Goal: Transaction & Acquisition: Book appointment/travel/reservation

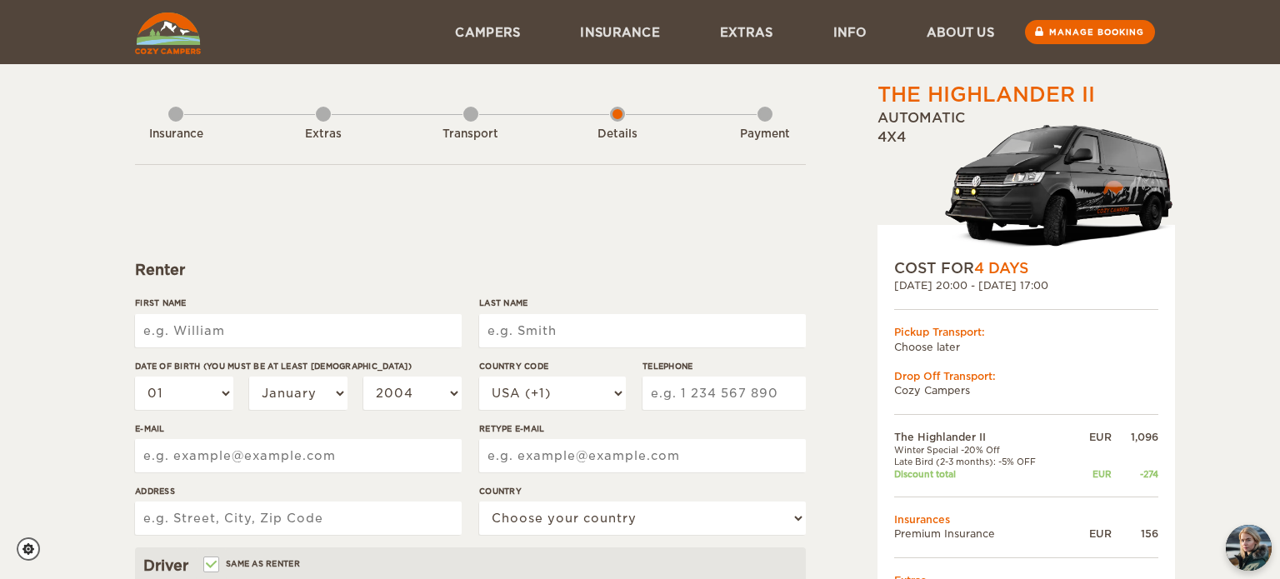
click at [1068, 145] on img at bounding box center [1059, 186] width 231 height 144
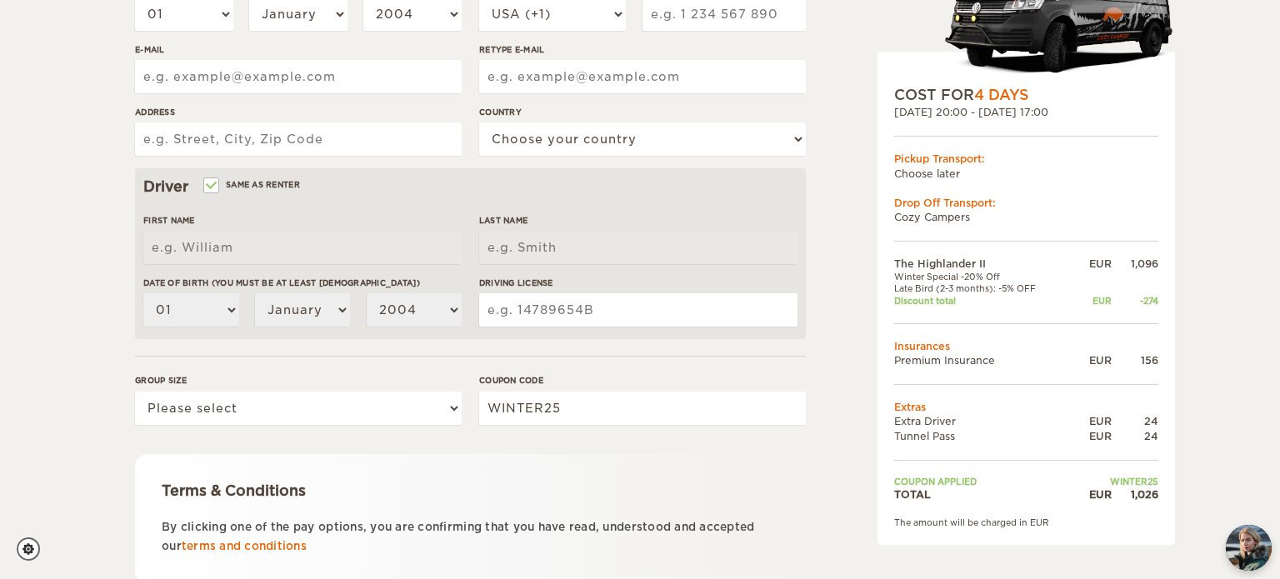
scroll to position [503, 0]
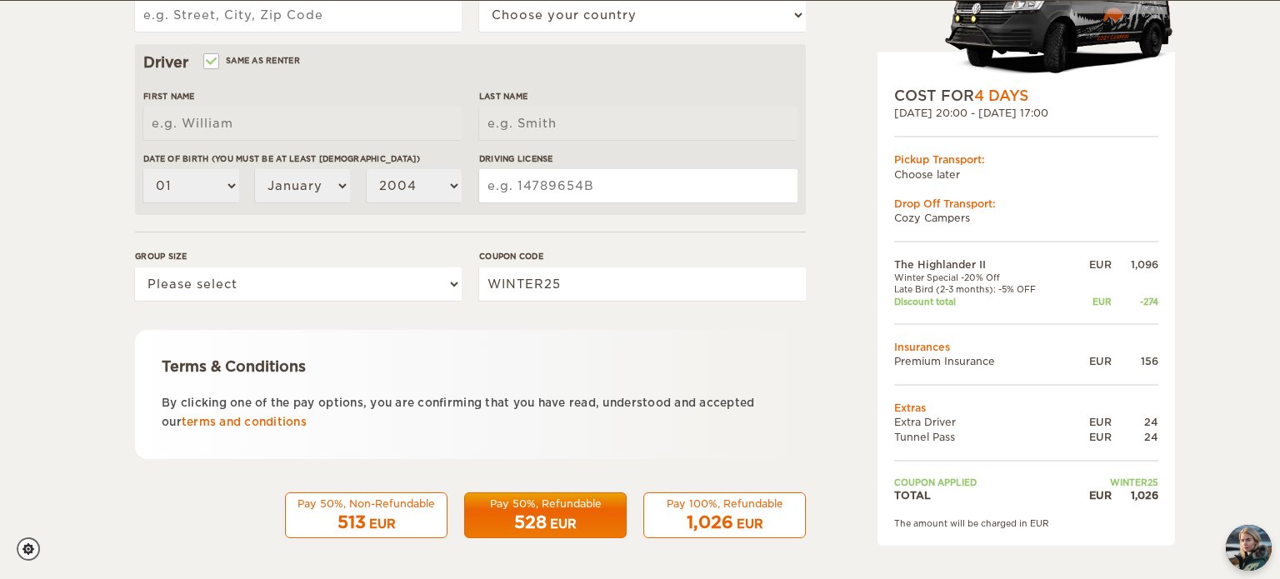
click at [1050, 228] on div "COST FOR 4 Days 17. Nov 2025 20:00 - 21. Nov 2025 17:00 Pickup Transport: Choos…" at bounding box center [1025, 298] width 297 height 493
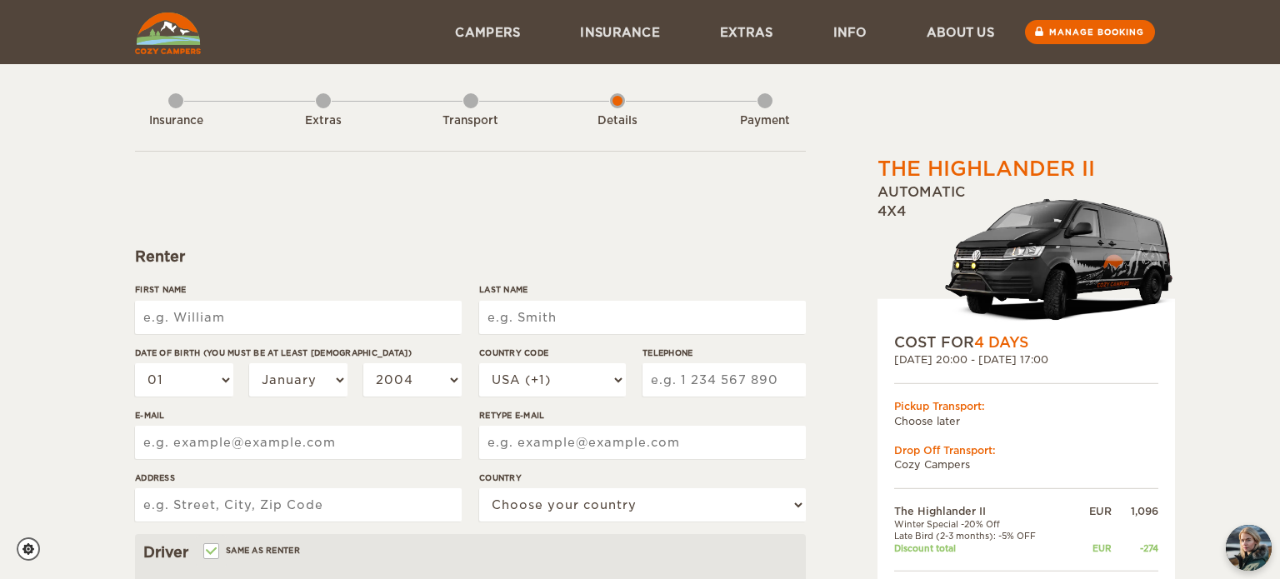
scroll to position [0, 0]
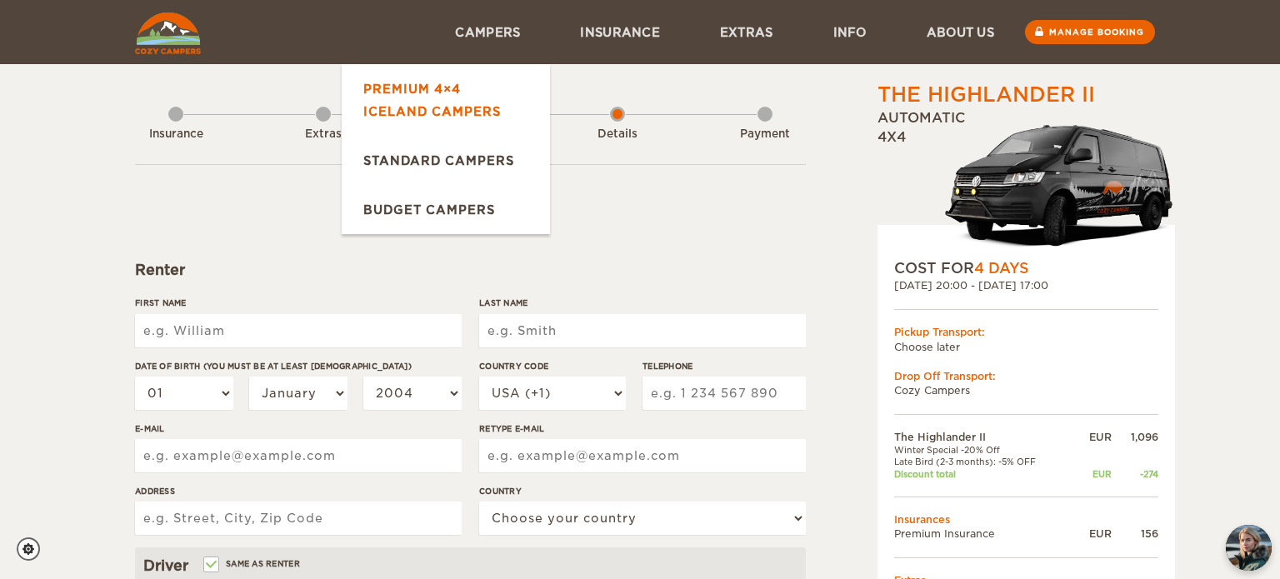
click at [417, 82] on link "Premium 4×4 Iceland Campers" at bounding box center [446, 100] width 208 height 72
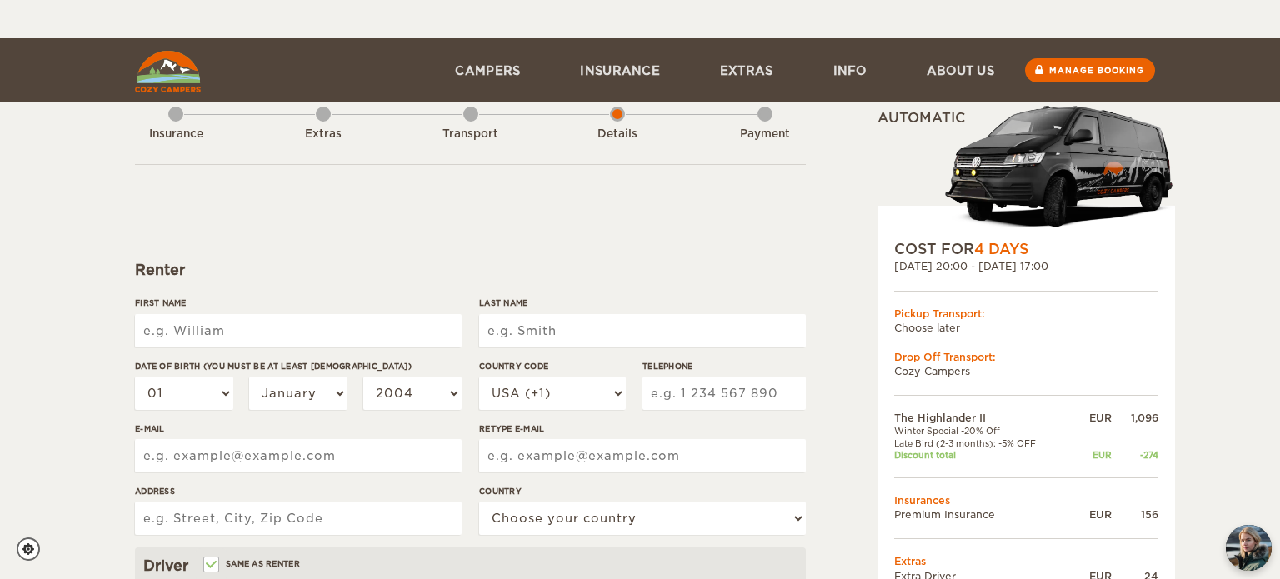
scroll to position [63, 0]
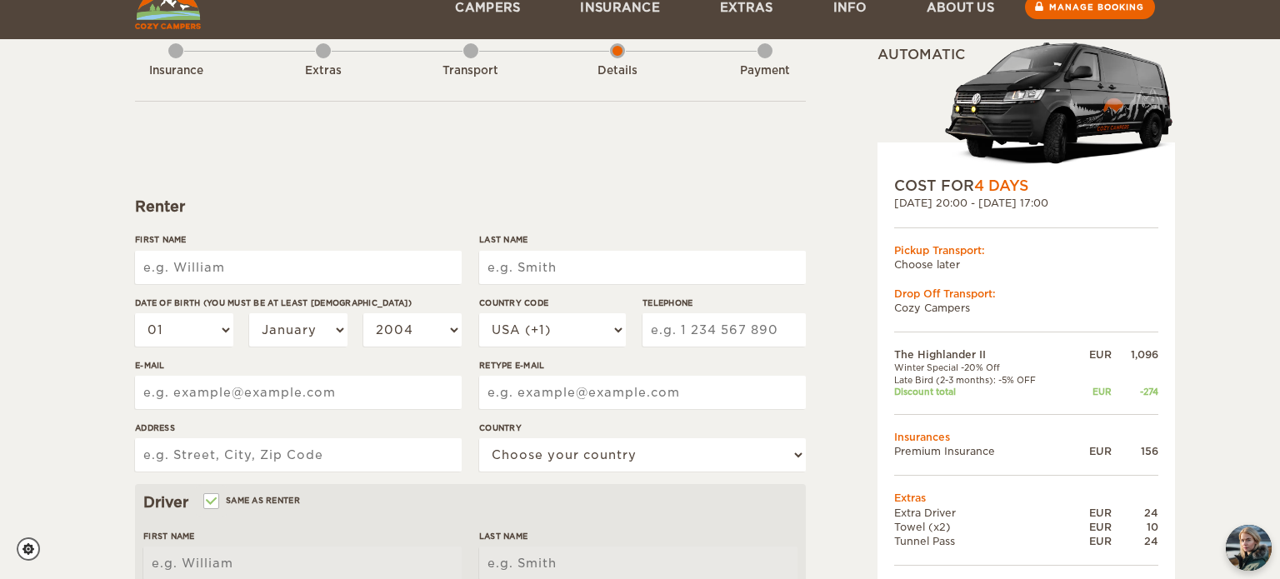
click at [456, 267] on input "First Name" at bounding box center [298, 267] width 327 height 33
click at [961, 349] on td "The Highlander II" at bounding box center [982, 354] width 177 height 14
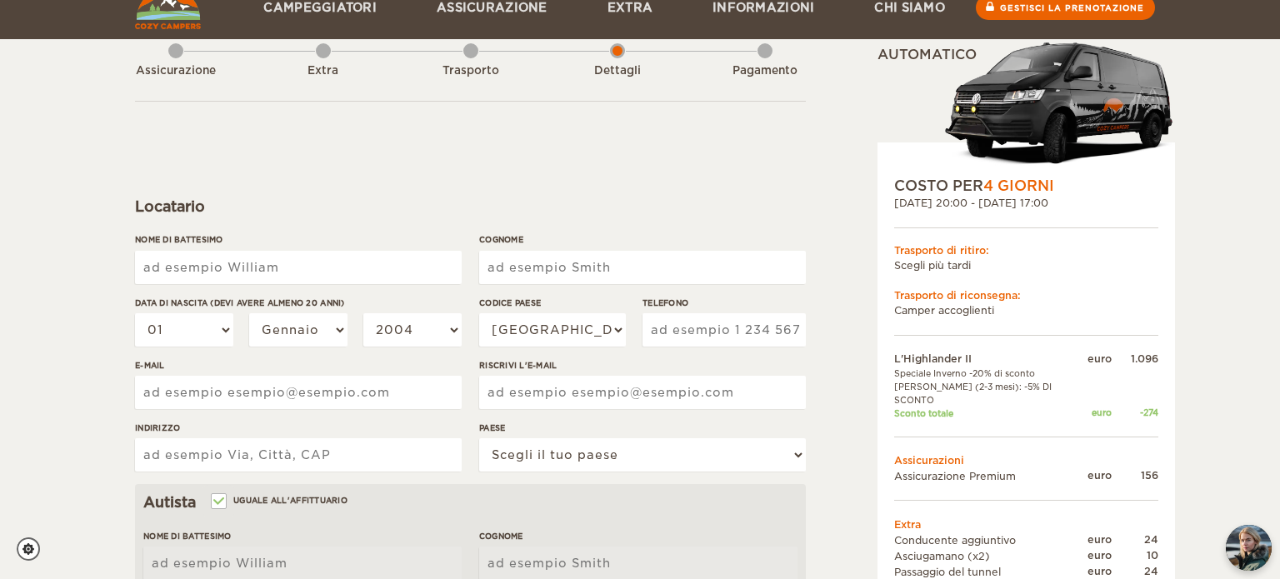
click at [262, 260] on input "Nome di battesimo" at bounding box center [298, 267] width 327 height 33
type input "[PERSON_NAME]"
type input "Festinese"
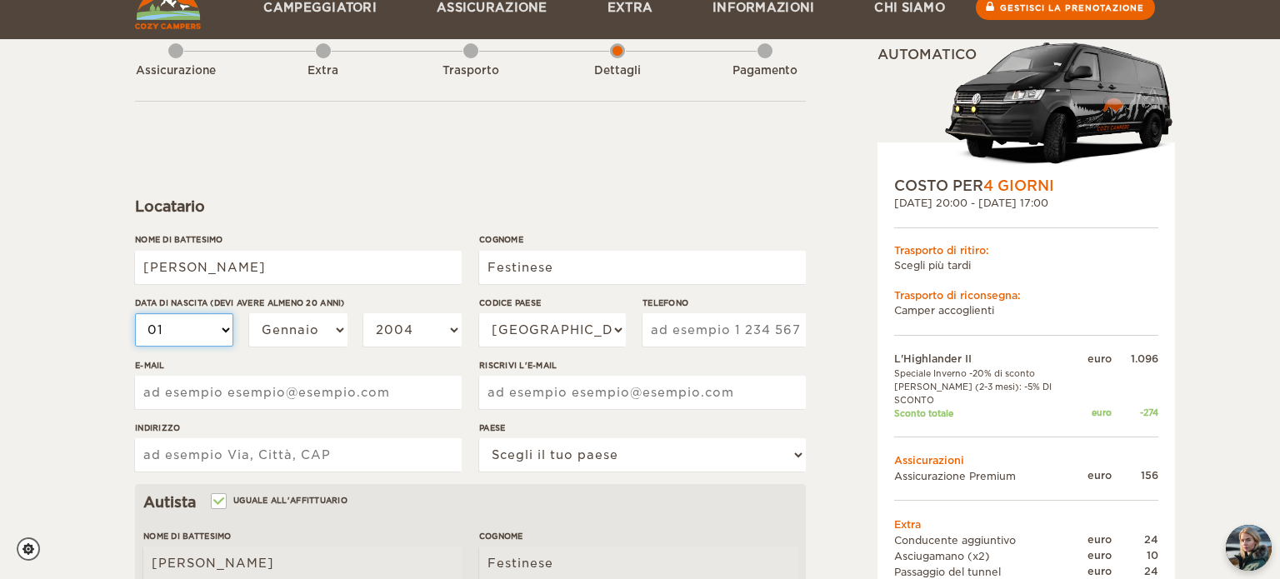
select select "20"
select select "26"
select select "03"
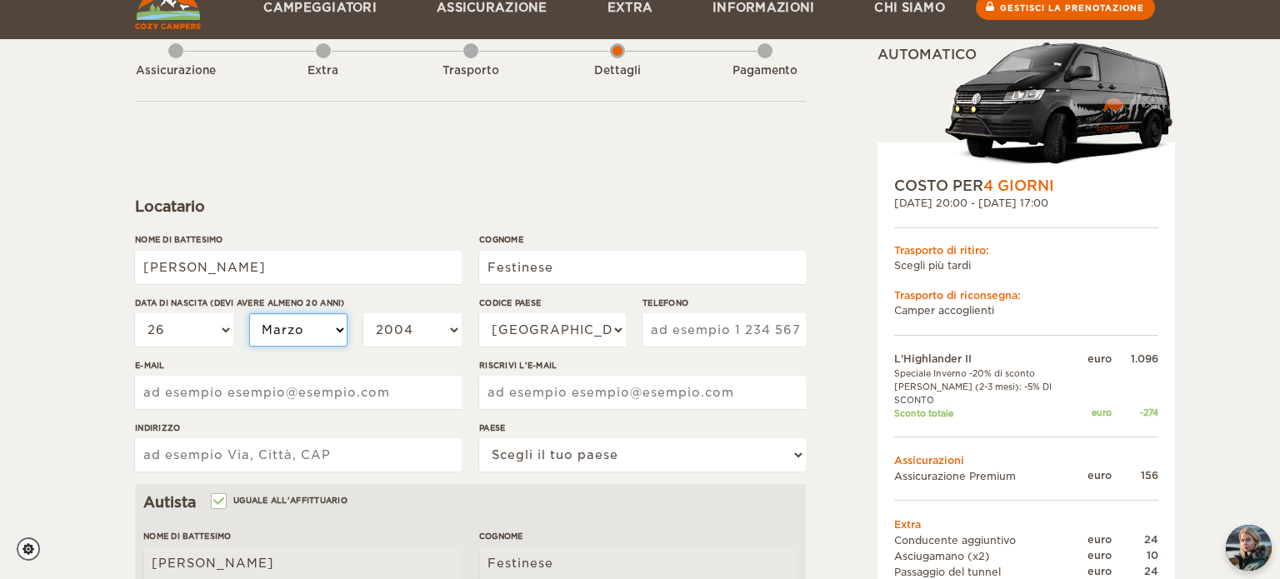
select select "03"
select select "06"
select select "01"
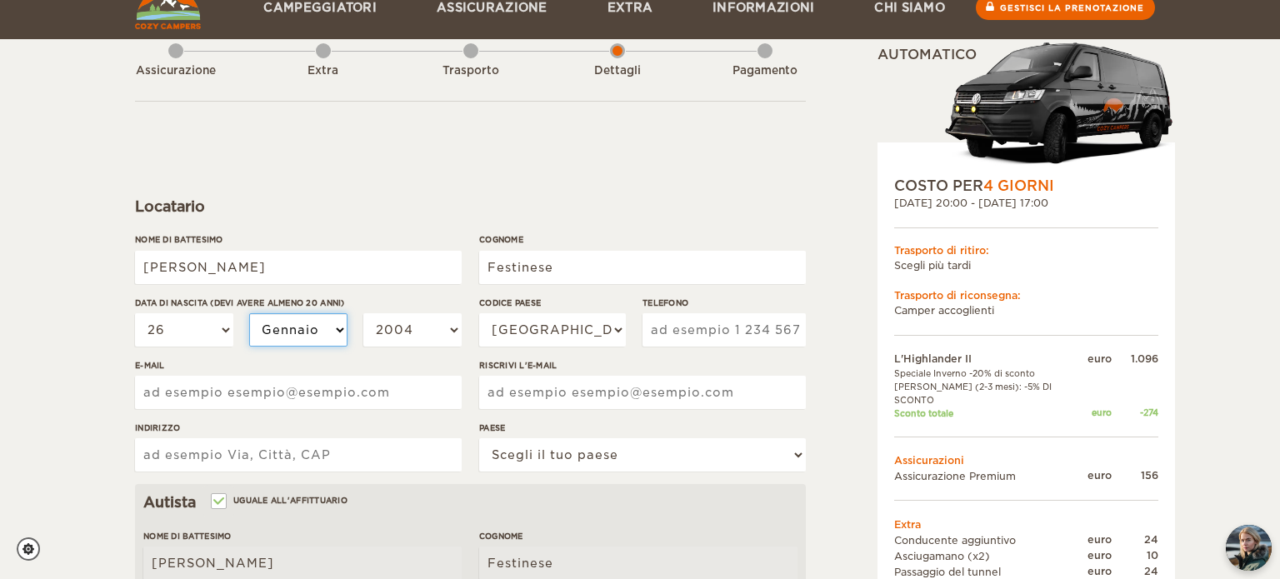
select select "03"
select select "05"
select select "2003"
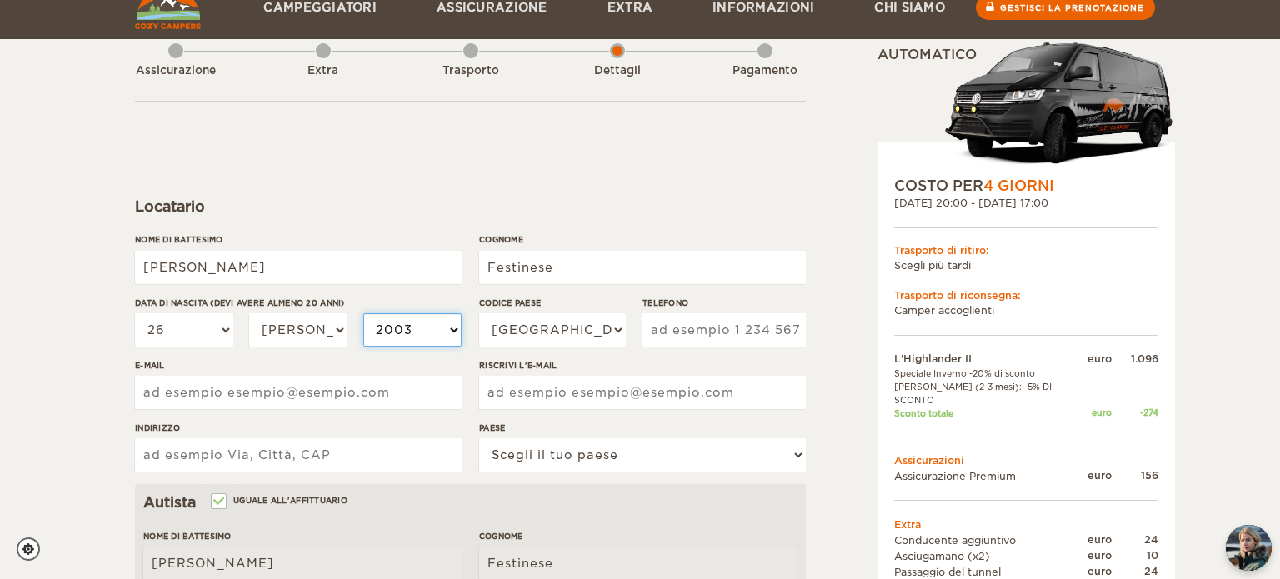
select select "2003"
click at [593, 318] on select "[GEOGRAPHIC_DATA] (+1) [GEOGRAPHIC_DATA] (+44) [GEOGRAPHIC_DATA] (+49) [GEOGRAP…" at bounding box center [552, 329] width 147 height 33
select select "39"
click at [479, 313] on select "[GEOGRAPHIC_DATA] (+1) [GEOGRAPHIC_DATA] (+44) [GEOGRAPHIC_DATA] (+49) [GEOGRAP…" at bounding box center [552, 329] width 147 height 33
type input "3514215118"
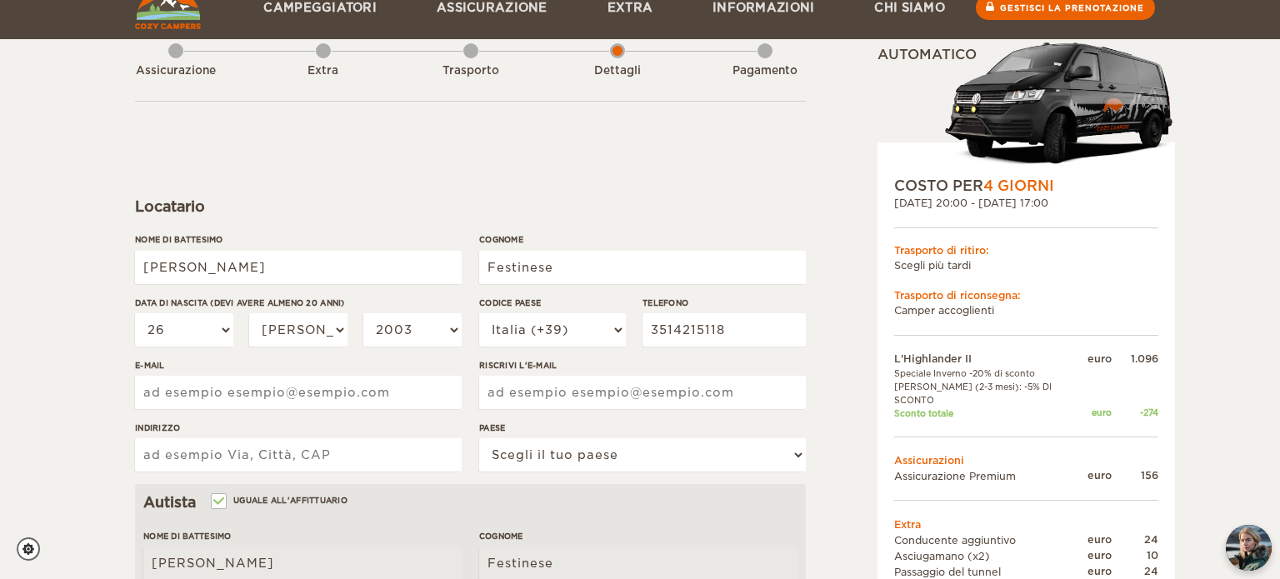
click at [291, 385] on input "E-mail" at bounding box center [298, 392] width 327 height 33
type input "[EMAIL_ADDRESS][DOMAIN_NAME]"
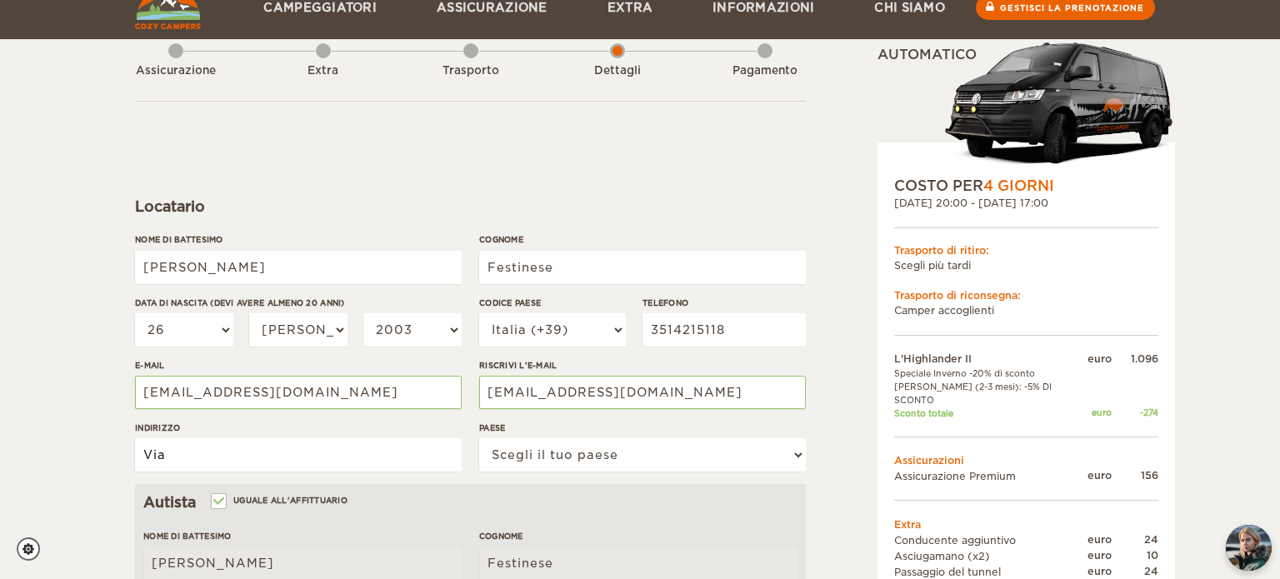
type input "Via Paganini"
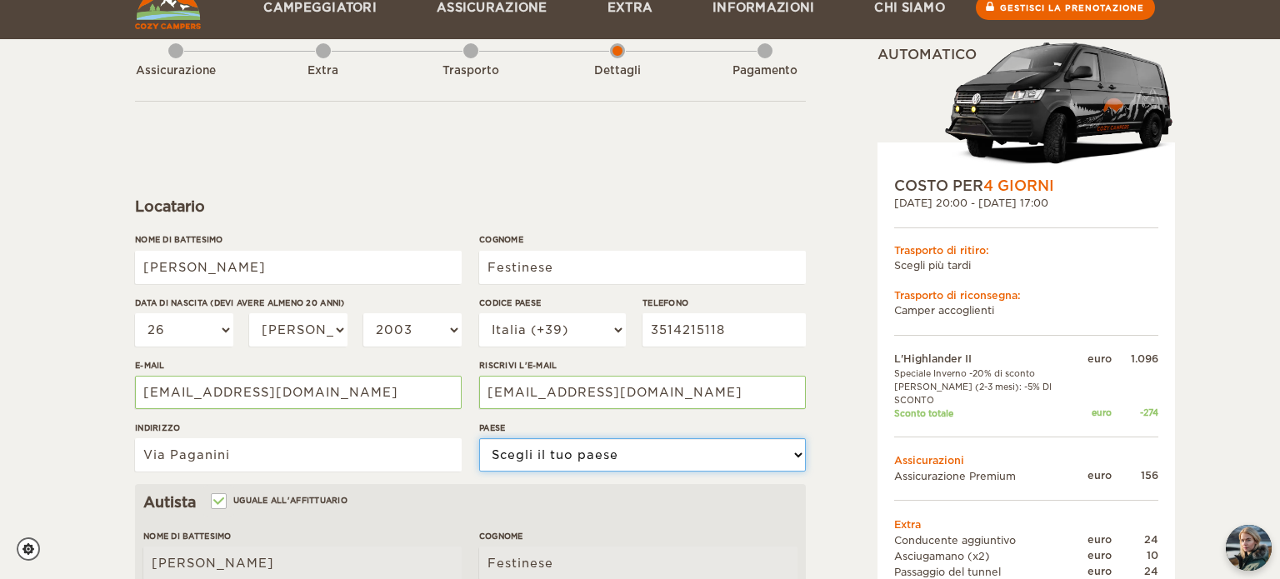
select select "101"
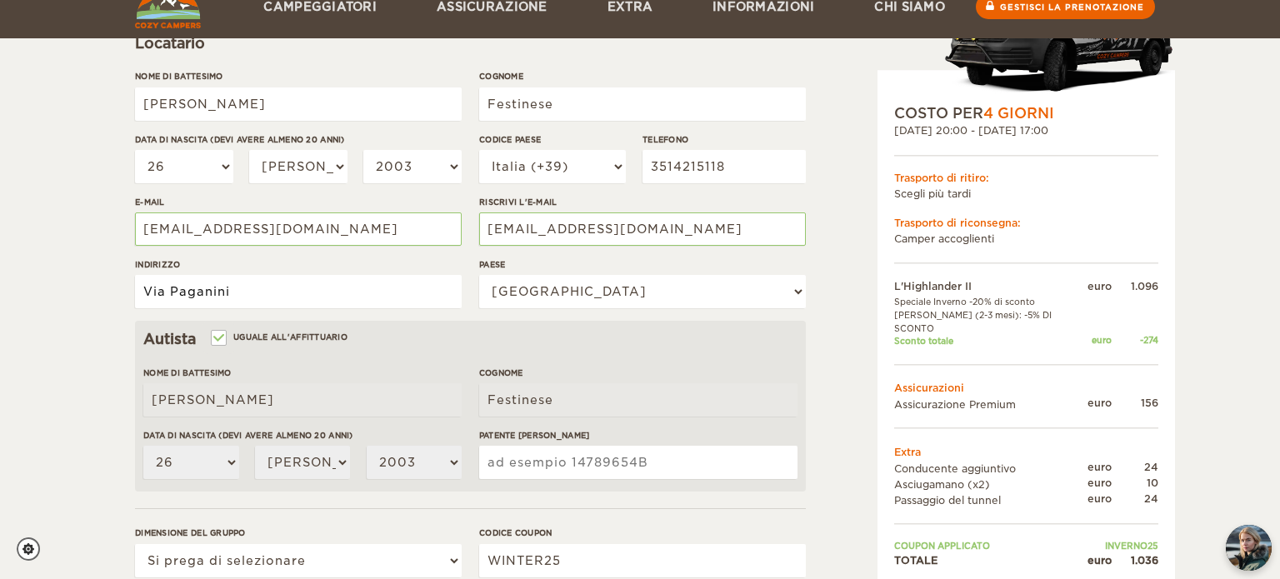
scroll to position [282, 0]
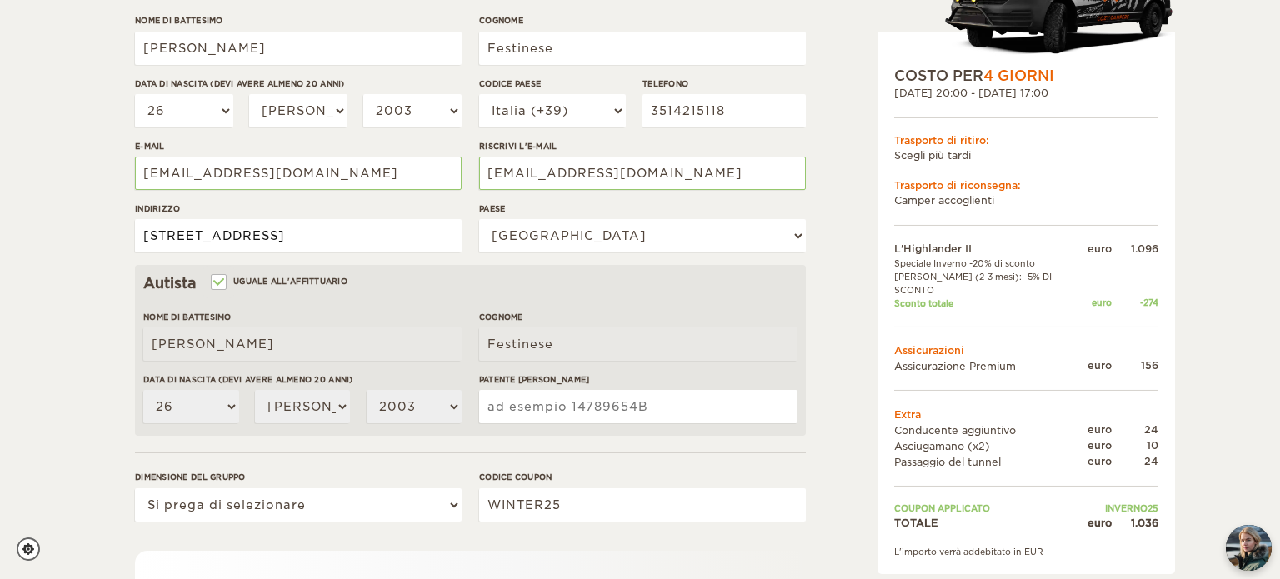
type input "[STREET_ADDRESS]"
click at [523, 287] on div "Autista Uguale all'affittuario" at bounding box center [470, 283] width 654 height 20
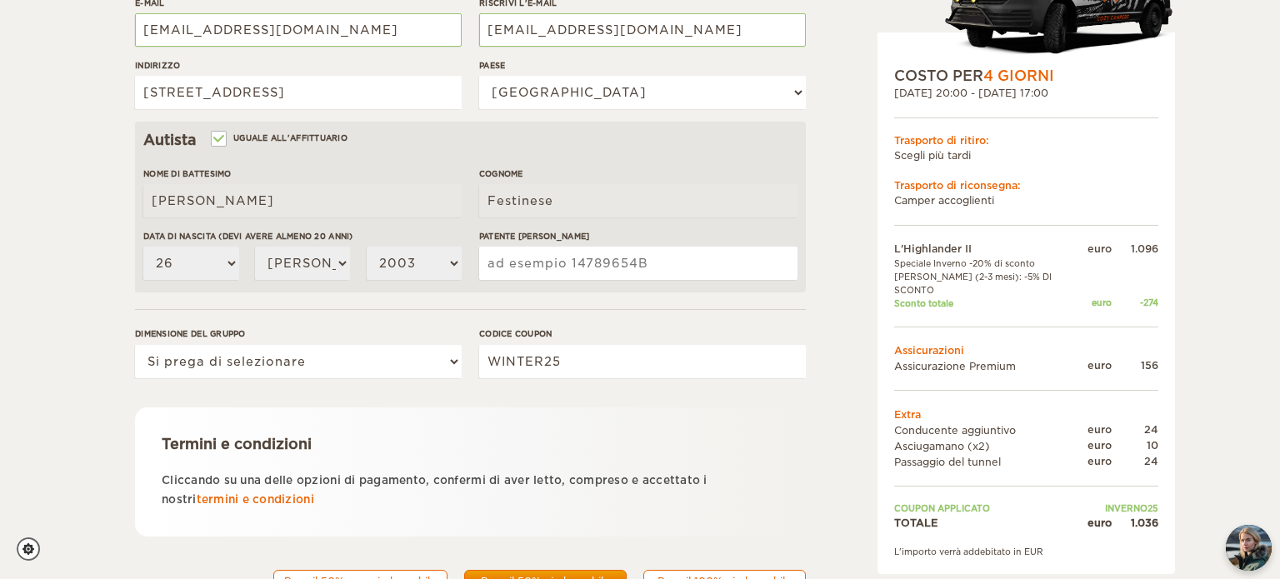
scroll to position [440, 0]
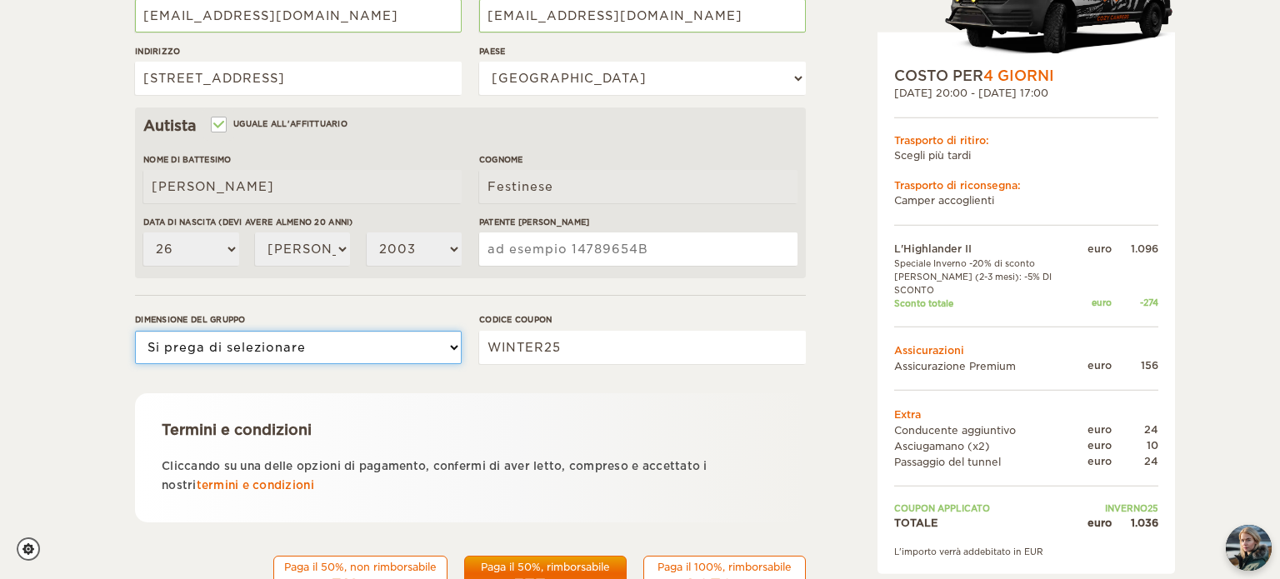
click at [309, 343] on select "Si prega di selezionare 1 2" at bounding box center [298, 347] width 327 height 33
select select "2"
click at [135, 331] on select "Si prega di selezionare 1 2" at bounding box center [298, 347] width 327 height 33
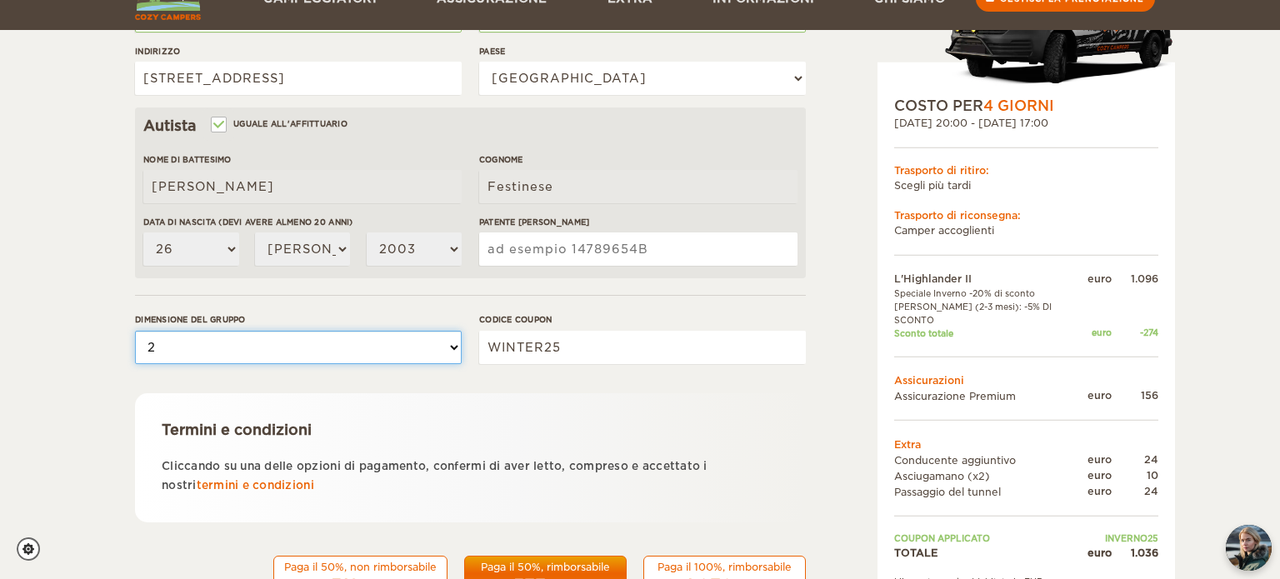
scroll to position [503, 0]
